Goal: Find specific page/section: Find specific page/section

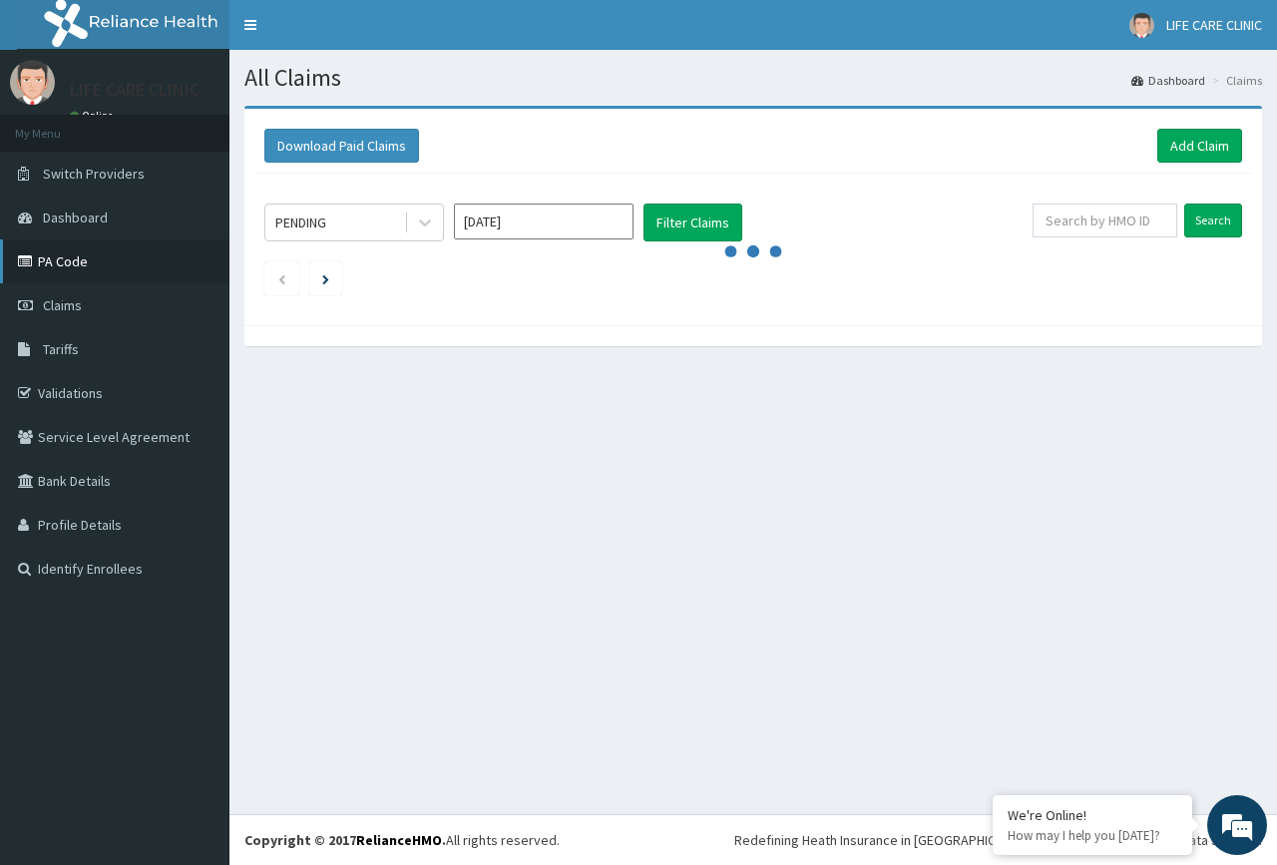
click at [73, 259] on link "PA Code" at bounding box center [114, 261] width 229 height 44
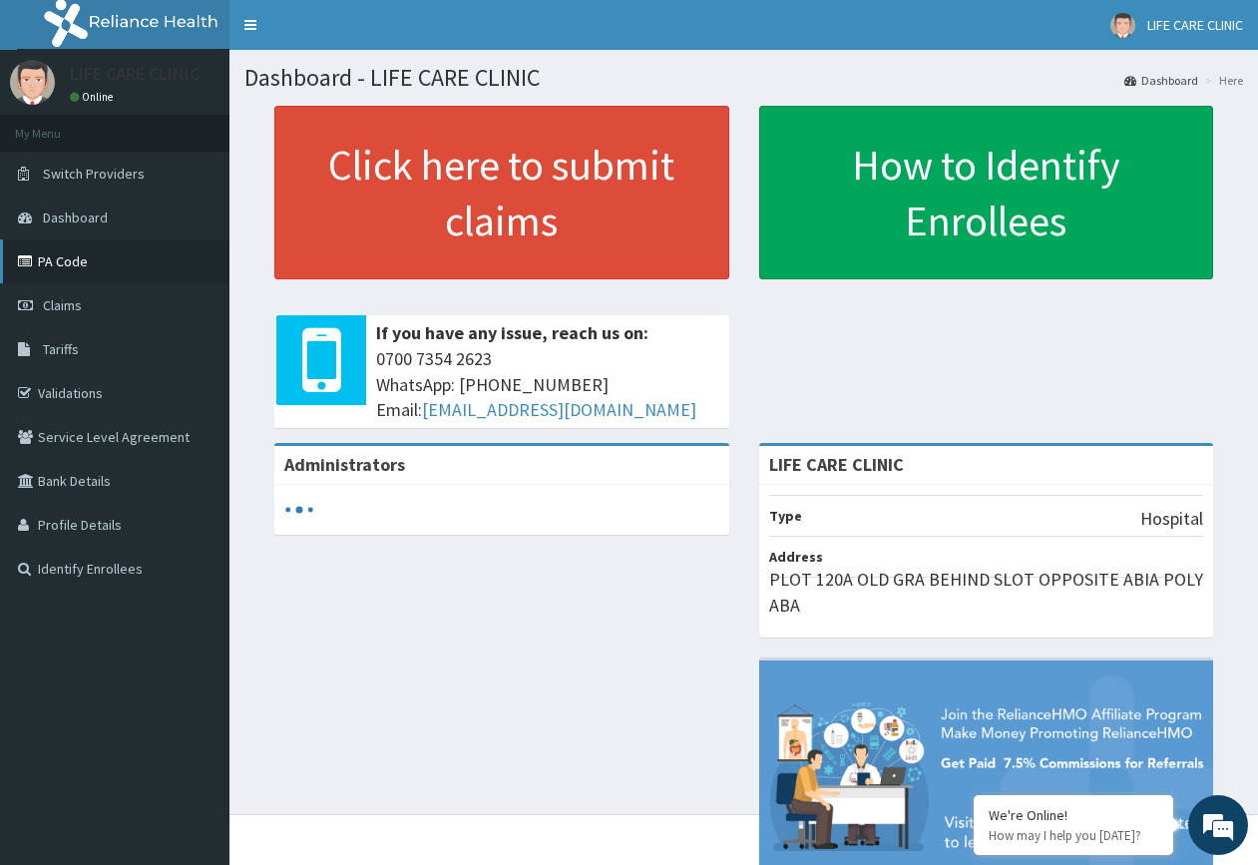
click at [88, 266] on link "PA Code" at bounding box center [114, 261] width 229 height 44
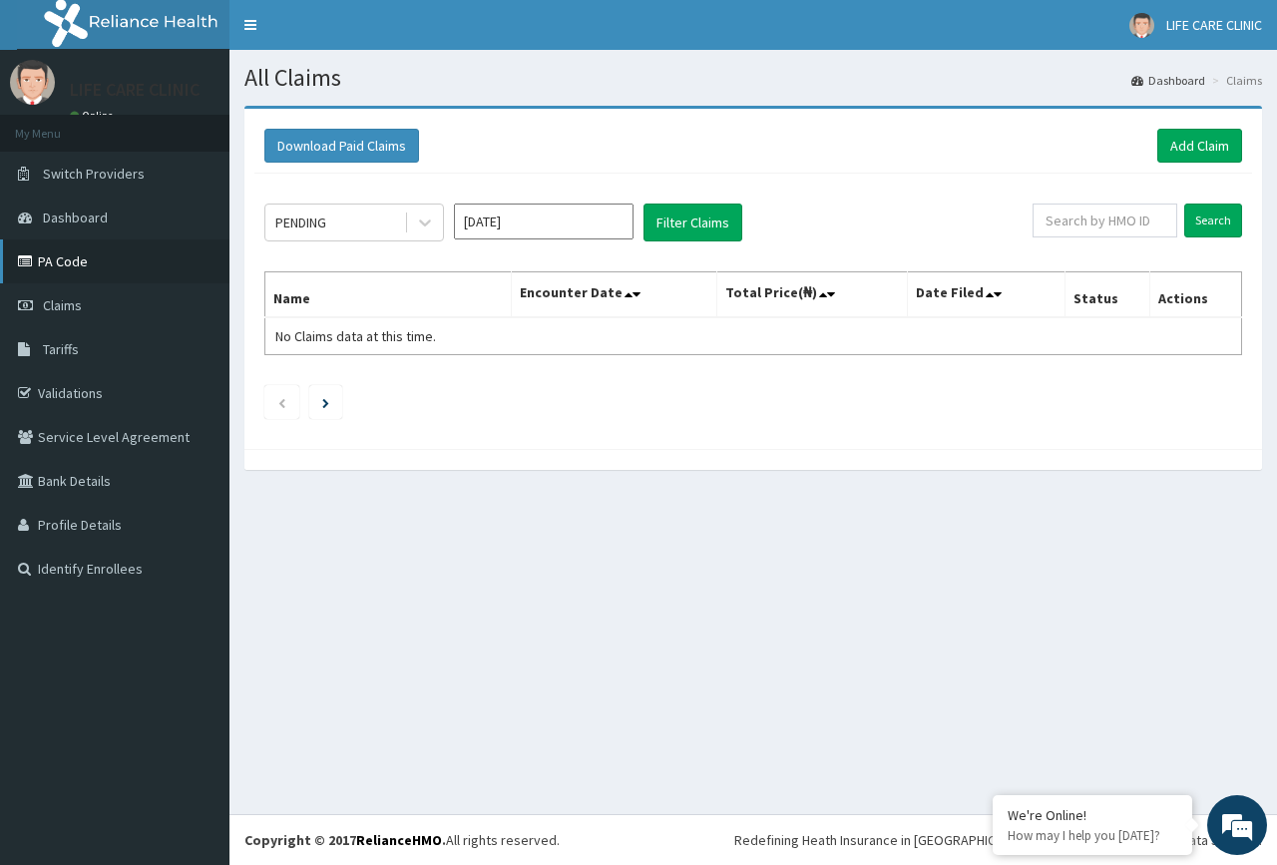
click at [104, 259] on link "PA Code" at bounding box center [114, 261] width 229 height 44
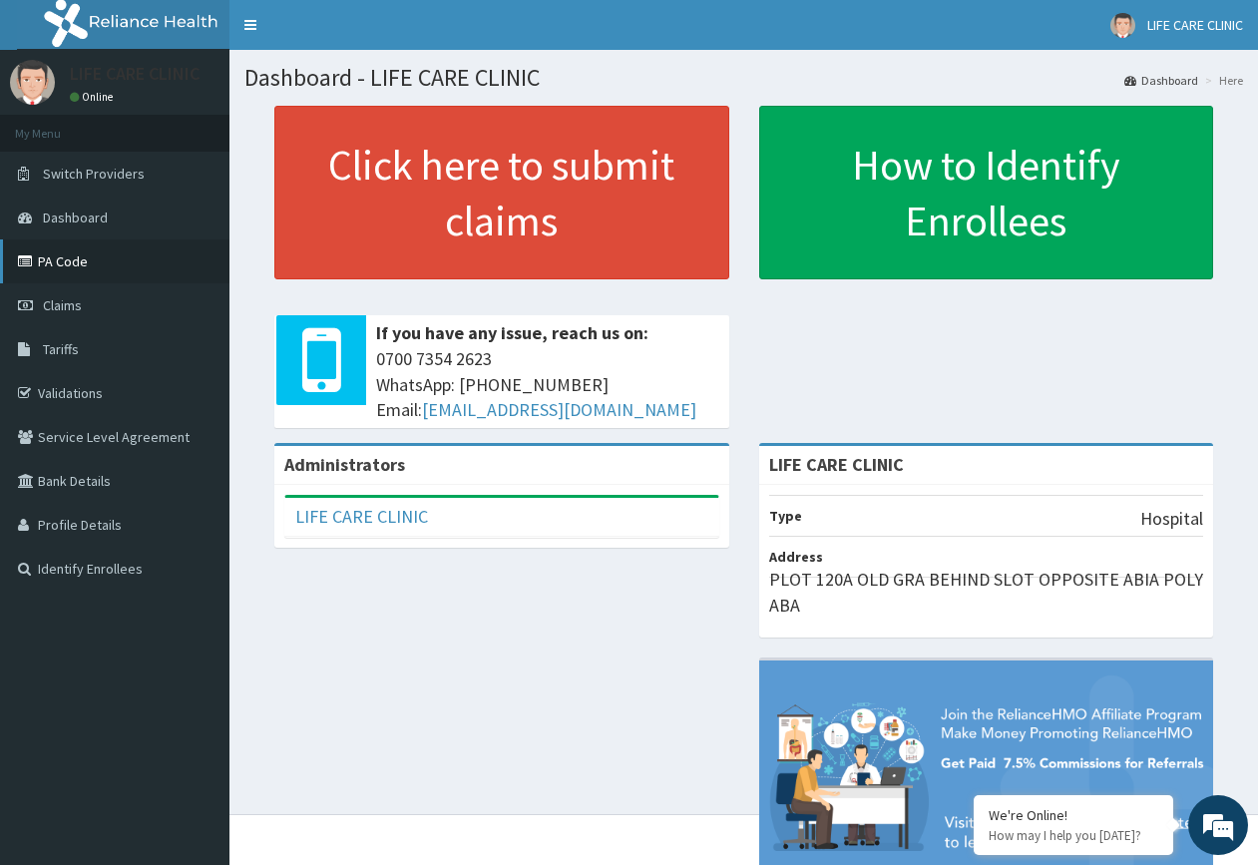
click at [97, 274] on link "PA Code" at bounding box center [114, 261] width 229 height 44
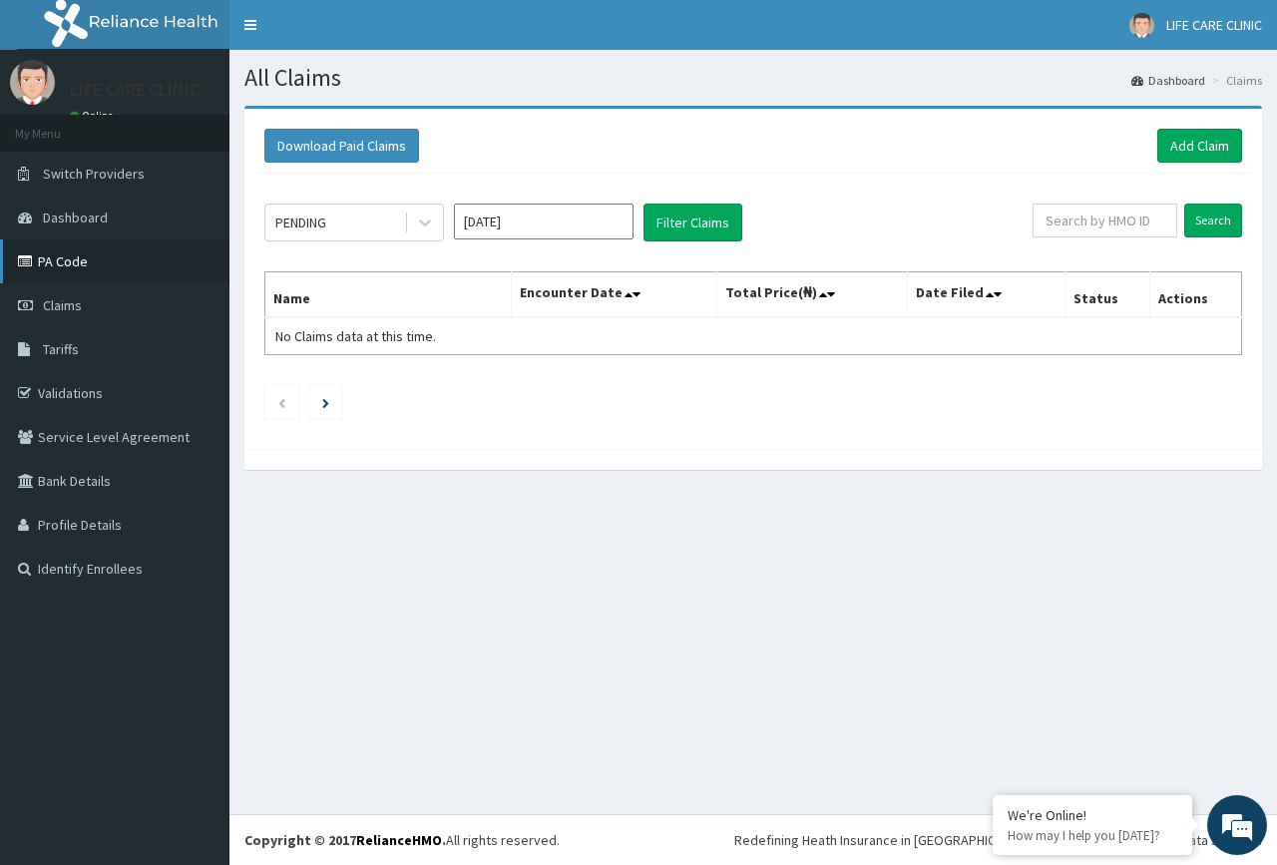
click at [43, 259] on link "PA Code" at bounding box center [114, 261] width 229 height 44
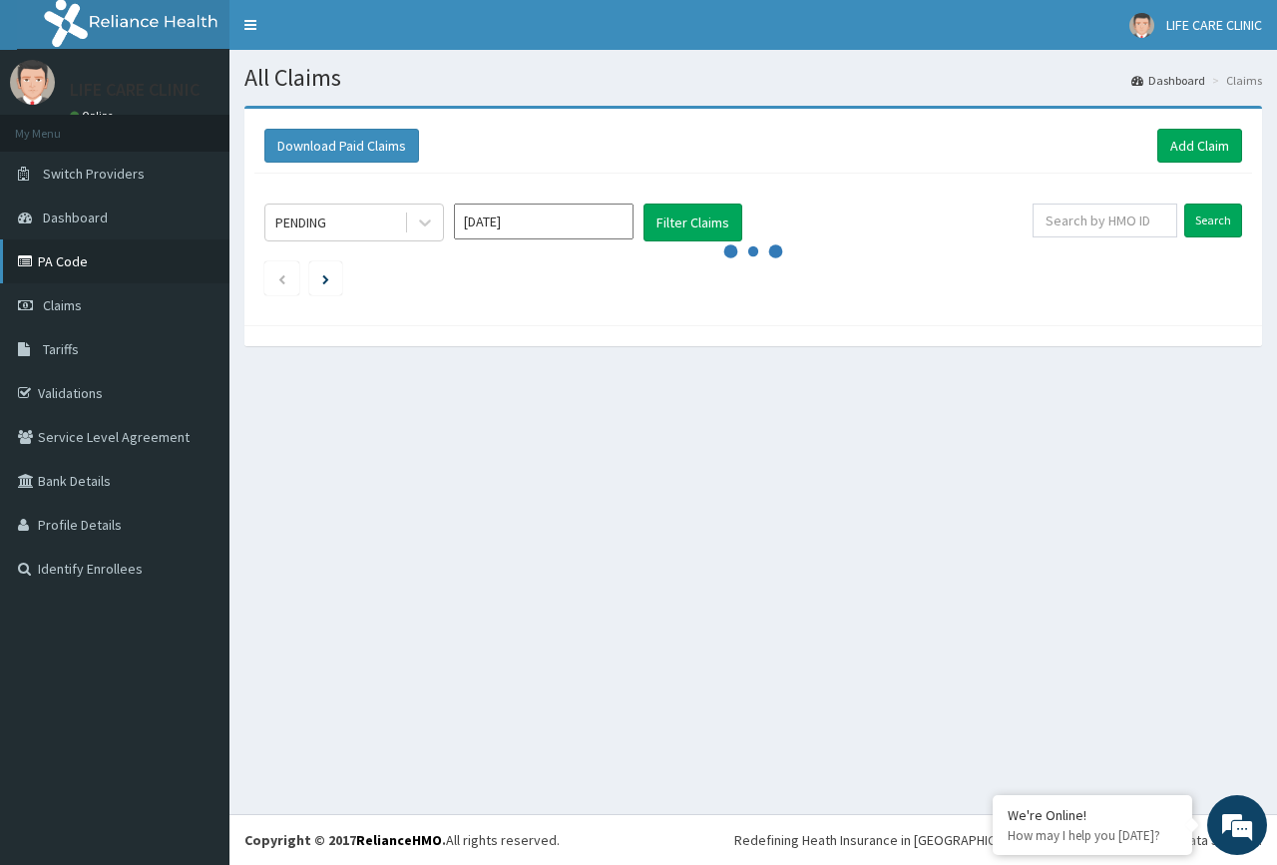
click at [70, 258] on link "PA Code" at bounding box center [114, 261] width 229 height 44
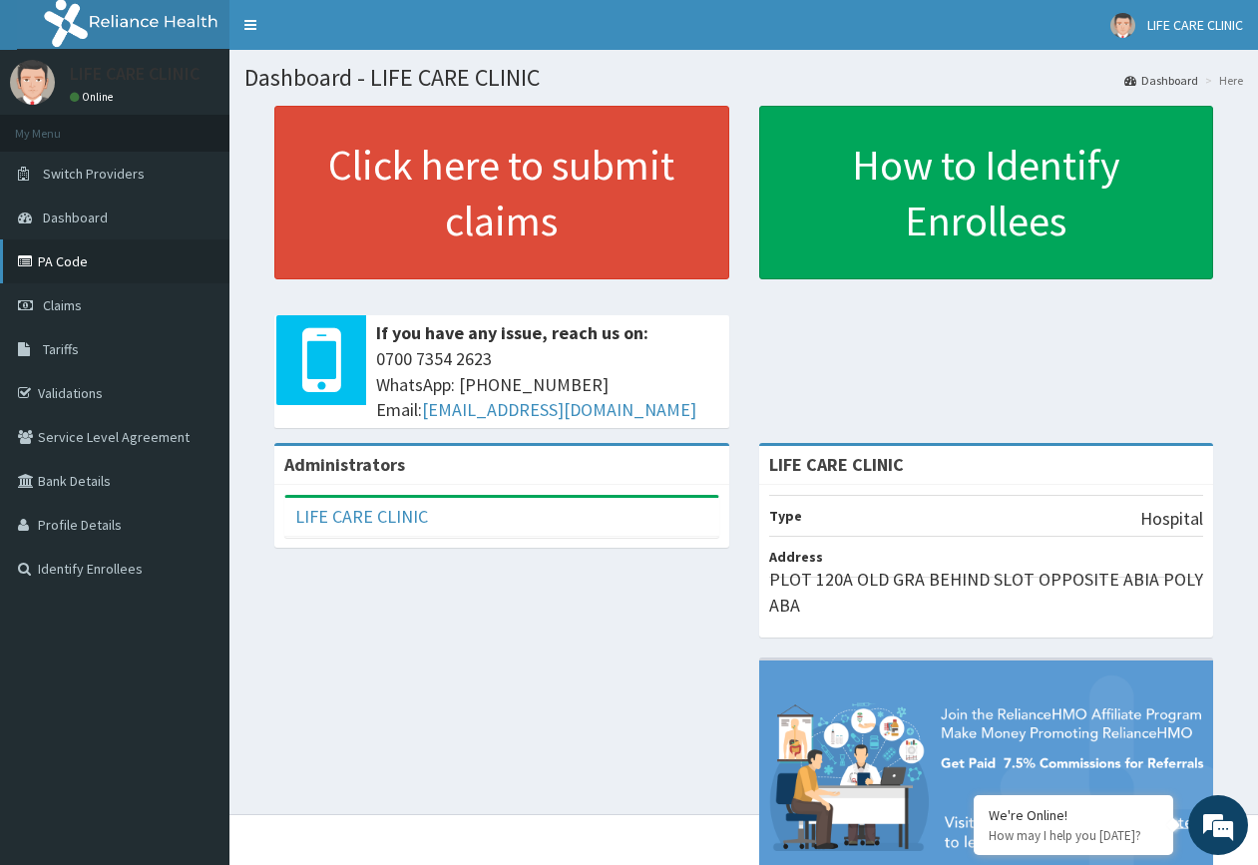
click at [63, 254] on link "PA Code" at bounding box center [114, 261] width 229 height 44
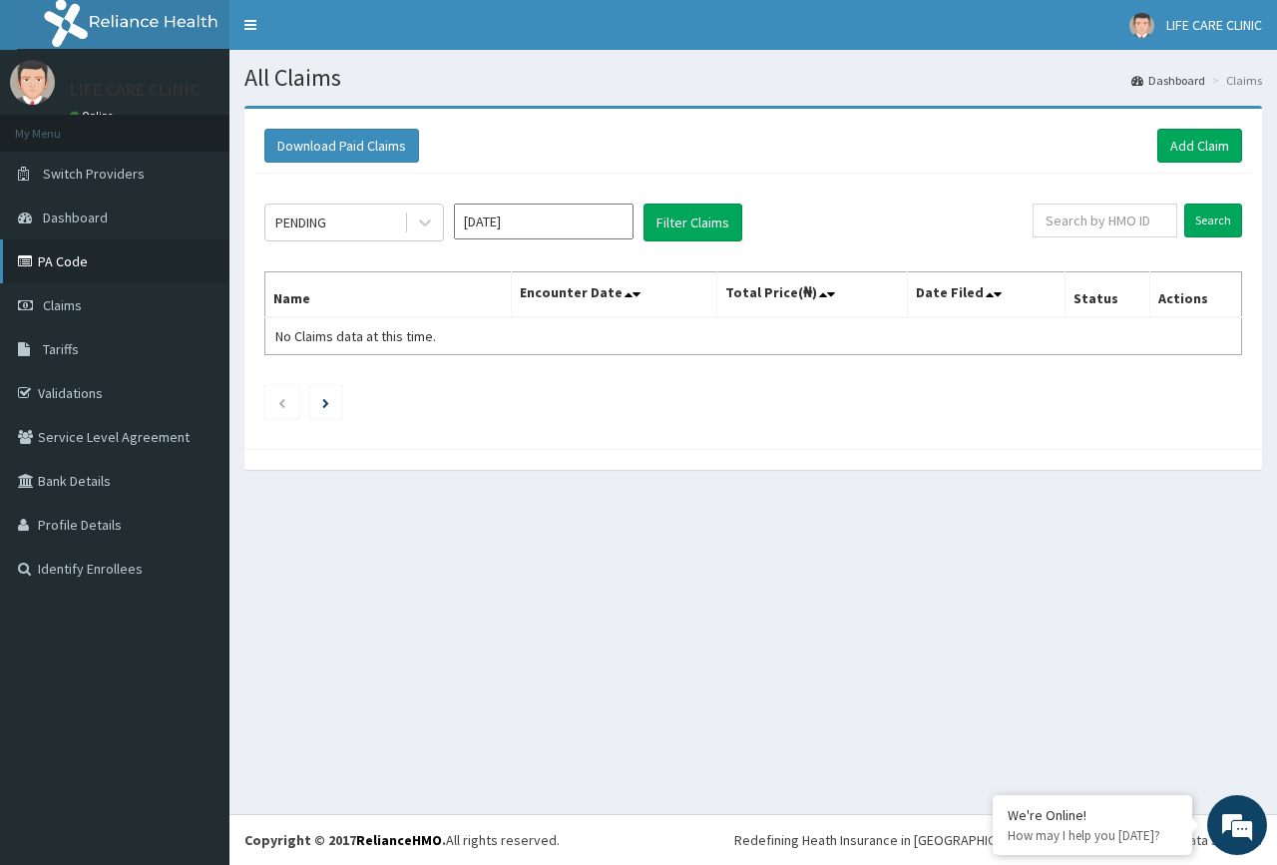
click at [91, 263] on link "PA Code" at bounding box center [114, 261] width 229 height 44
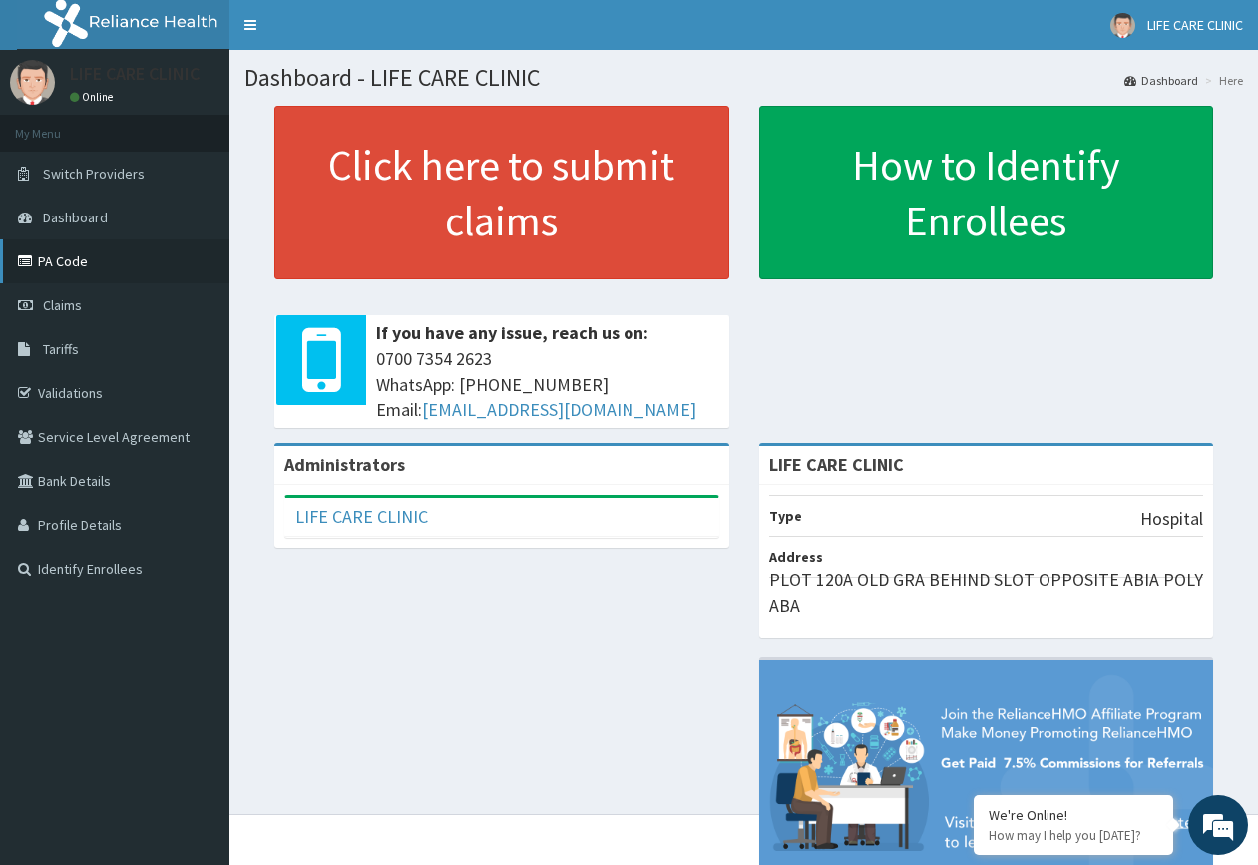
click at [47, 265] on link "PA Code" at bounding box center [114, 261] width 229 height 44
